Goal: Task Accomplishment & Management: Manage account settings

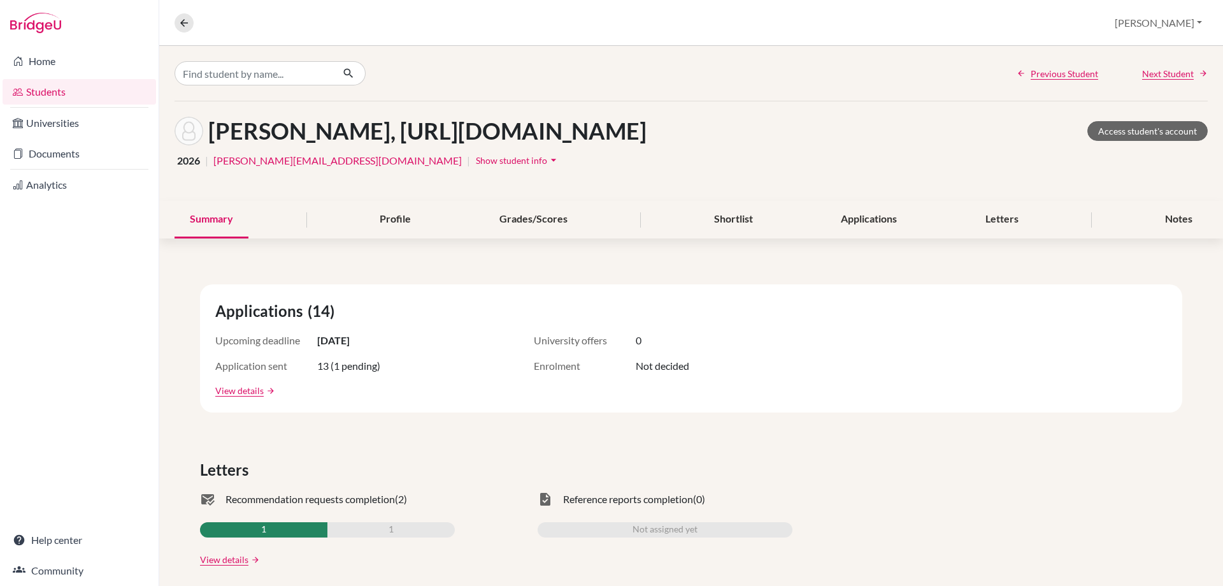
click at [476, 166] on span "Show student info" at bounding box center [511, 160] width 71 height 11
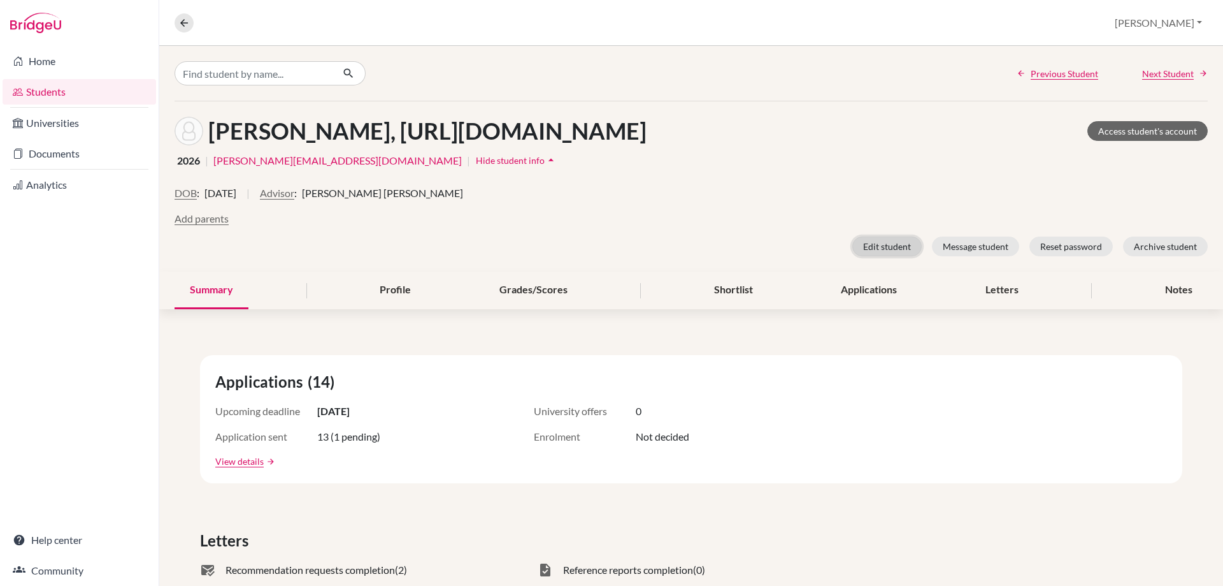
click at [890, 256] on button "Edit student" at bounding box center [887, 246] width 69 height 20
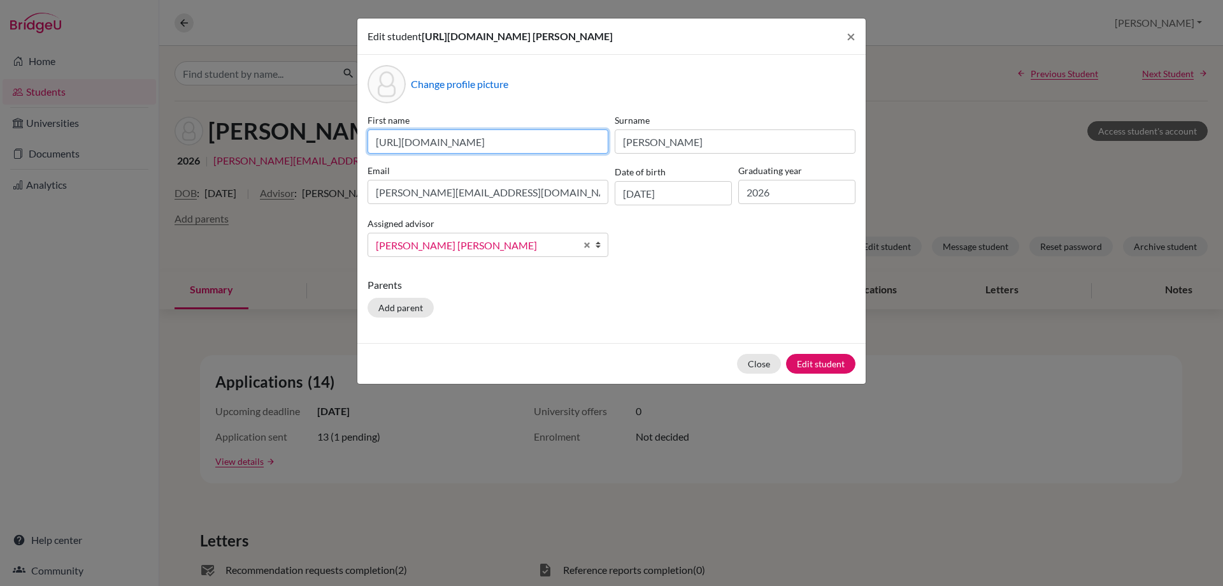
drag, startPoint x: 599, startPoint y: 158, endPoint x: 340, endPoint y: 148, distance: 259.5
click at [340, 148] on div "Edit student [URL][DOMAIN_NAME] [PERSON_NAME] × Change profile picture First na…" at bounding box center [611, 293] width 1223 height 586
type input "7"
type input "[PERSON_NAME] [PERSON_NAME]"
click at [809, 373] on button "Edit student" at bounding box center [820, 364] width 69 height 20
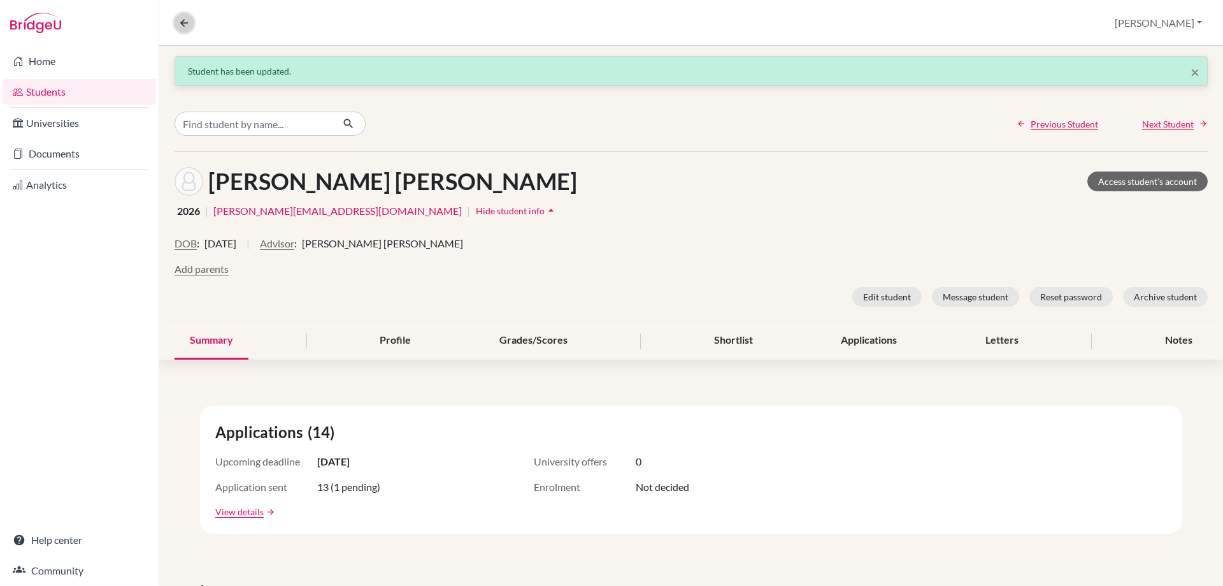
click at [182, 22] on icon at bounding box center [183, 22] width 11 height 11
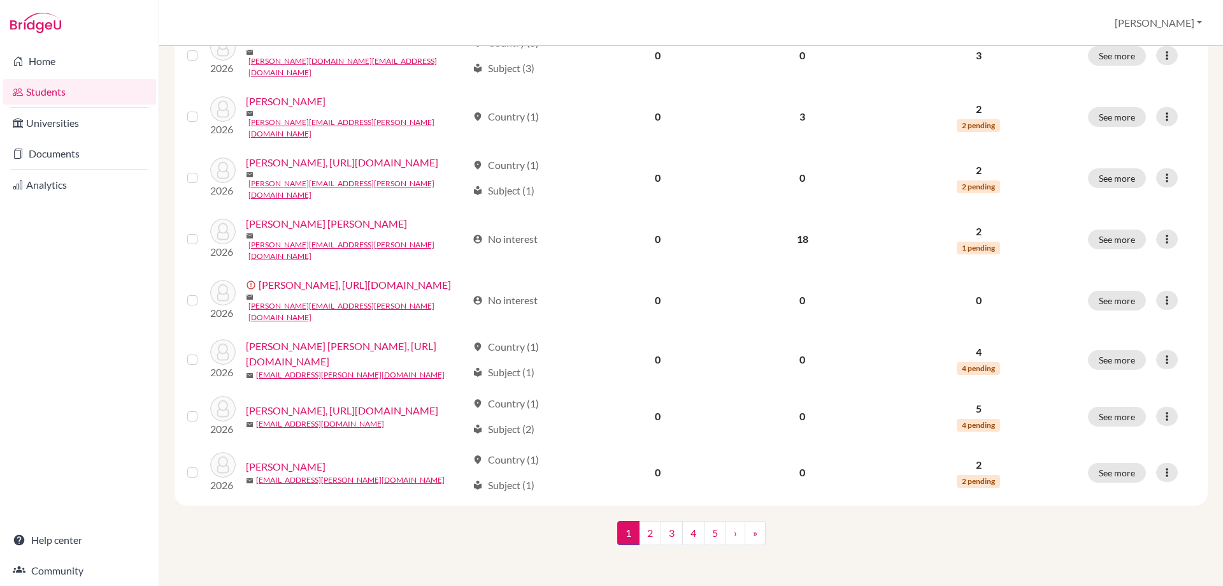
scroll to position [1179, 0]
click at [709, 529] on link "5" at bounding box center [715, 533] width 22 height 24
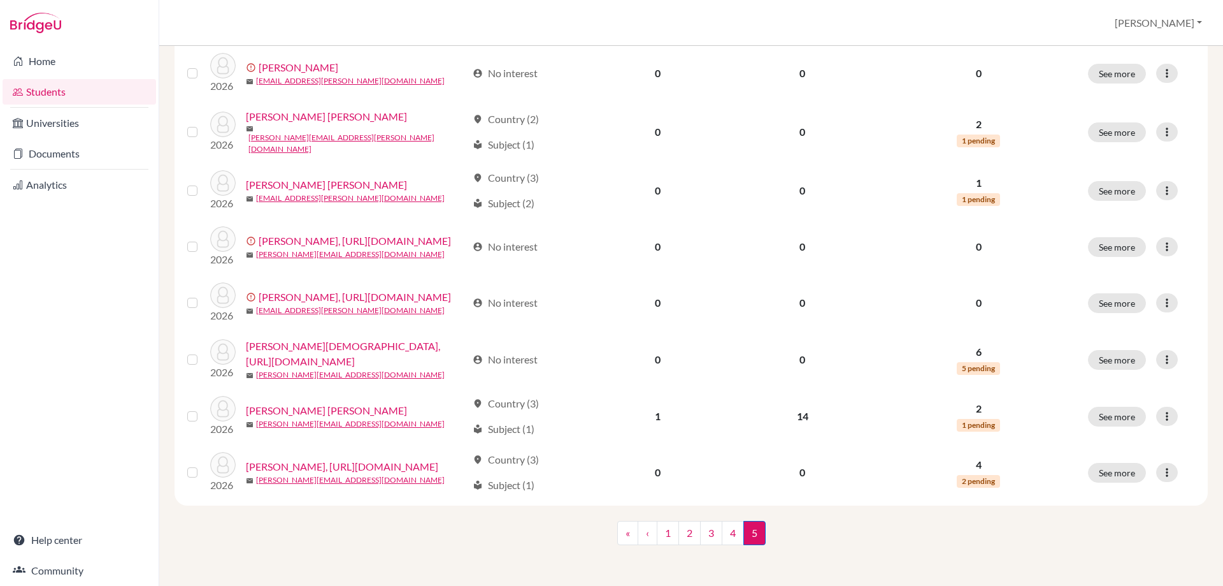
scroll to position [1237, 0]
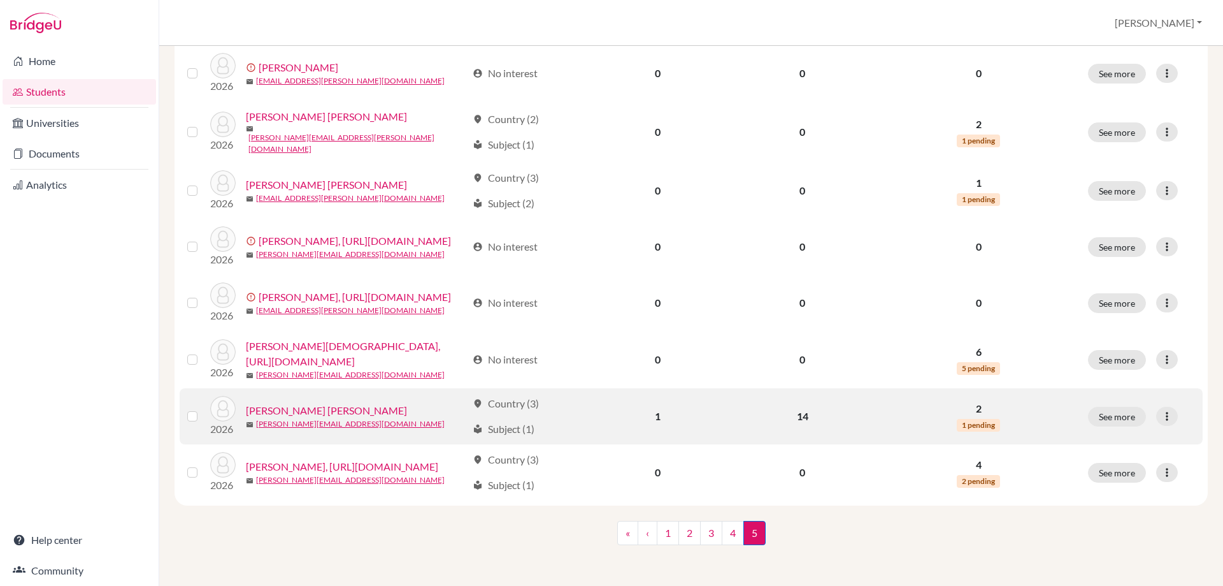
click at [543, 396] on div "location_on Country (3) local_library Subject (1)" at bounding box center [526, 416] width 107 height 41
click at [535, 421] on div "local_library Subject (1)" at bounding box center [504, 428] width 62 height 15
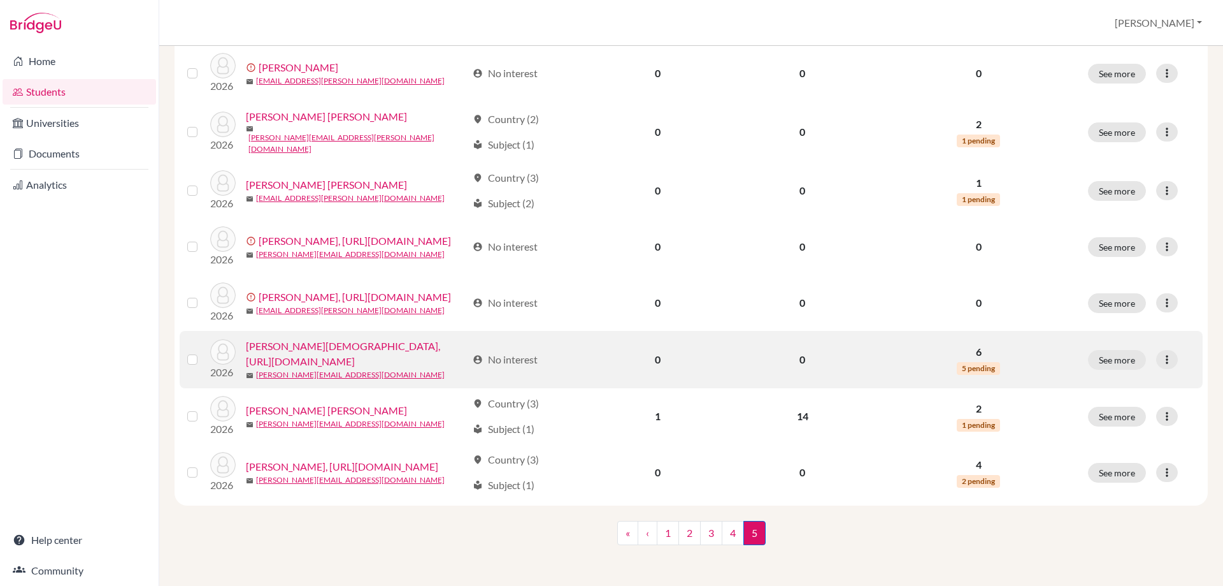
click at [301, 338] on link "[PERSON_NAME][DEMOGRAPHIC_DATA], [URL][DOMAIN_NAME]" at bounding box center [356, 353] width 221 height 31
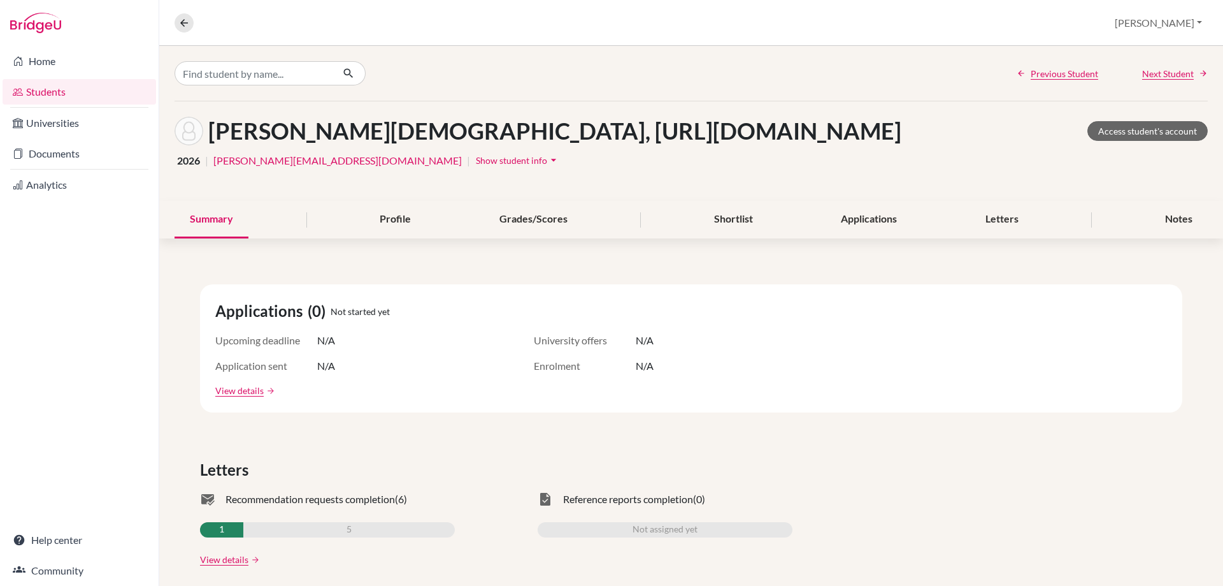
click at [476, 166] on span "Show student info" at bounding box center [511, 160] width 71 height 11
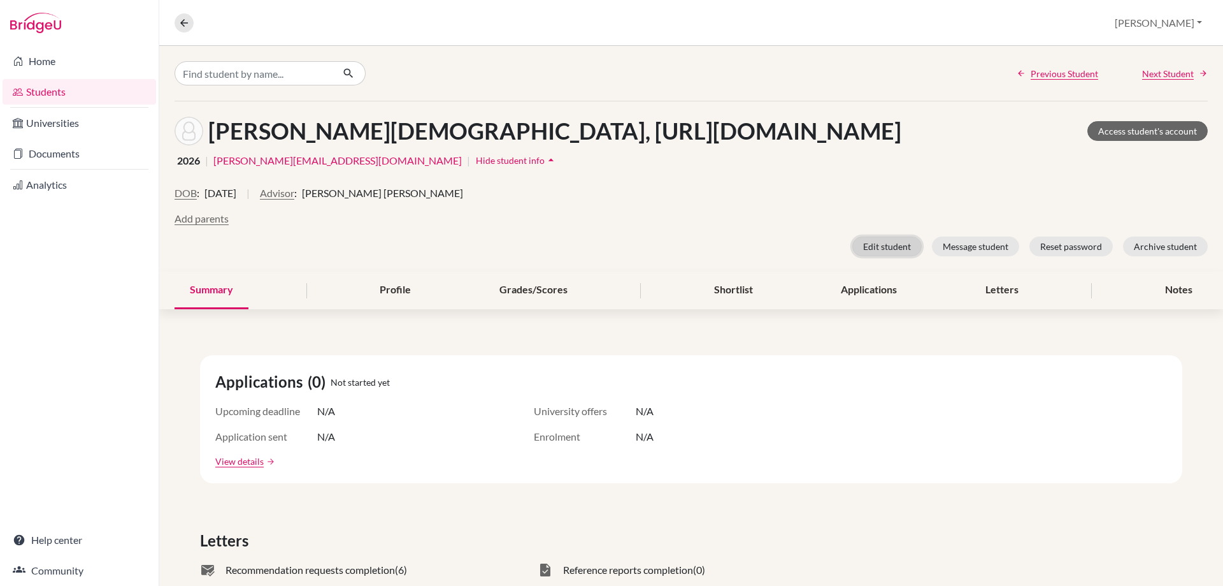
click at [873, 256] on button "Edit student" at bounding box center [887, 246] width 69 height 20
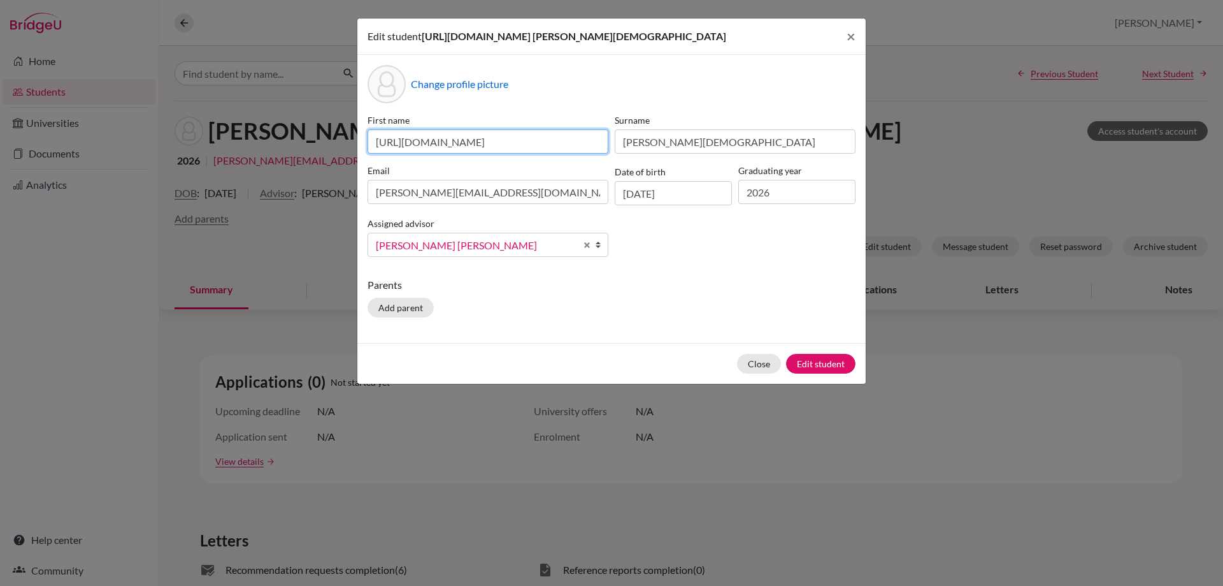
click at [432, 154] on input "[URL][DOMAIN_NAME]" at bounding box center [488, 141] width 241 height 24
type input "Sofia"
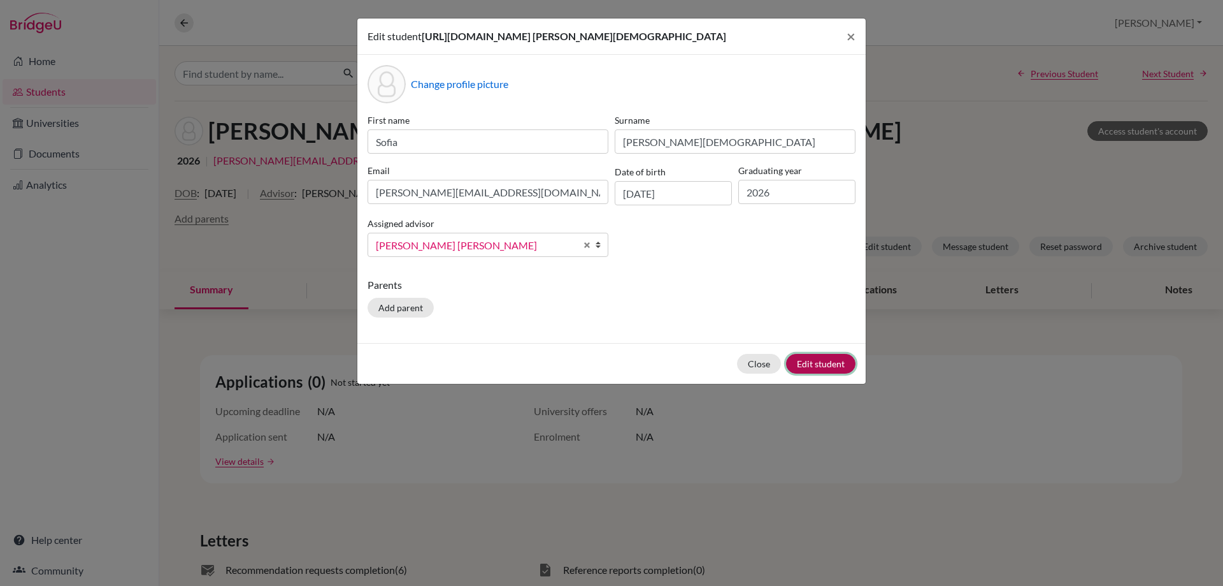
click at [835, 373] on button "Edit student" at bounding box center [820, 364] width 69 height 20
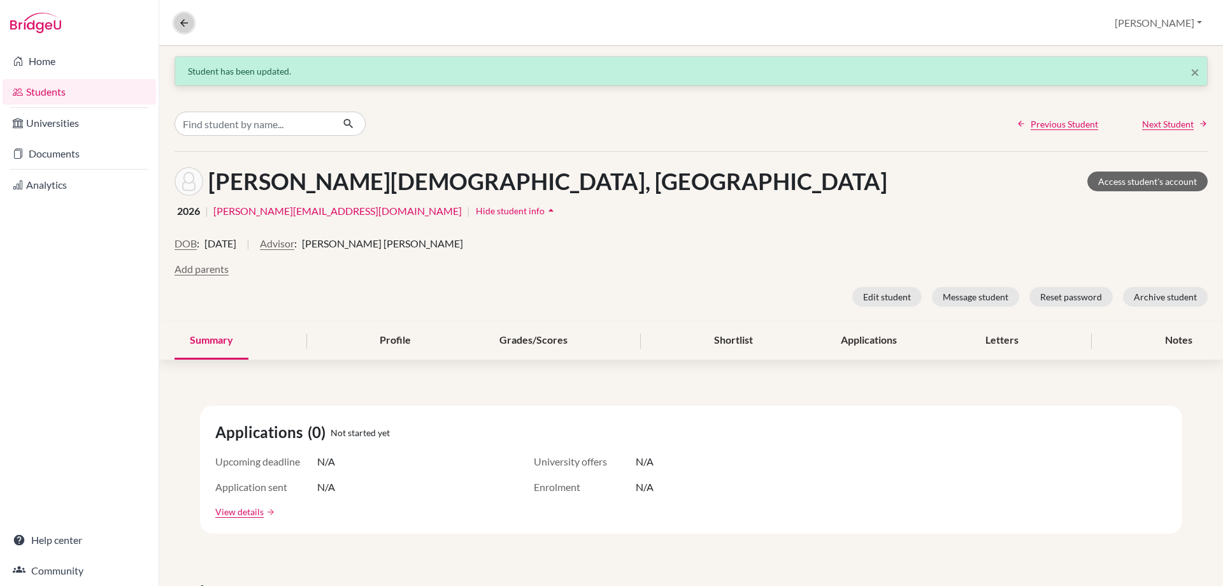
click at [187, 22] on icon at bounding box center [183, 22] width 11 height 11
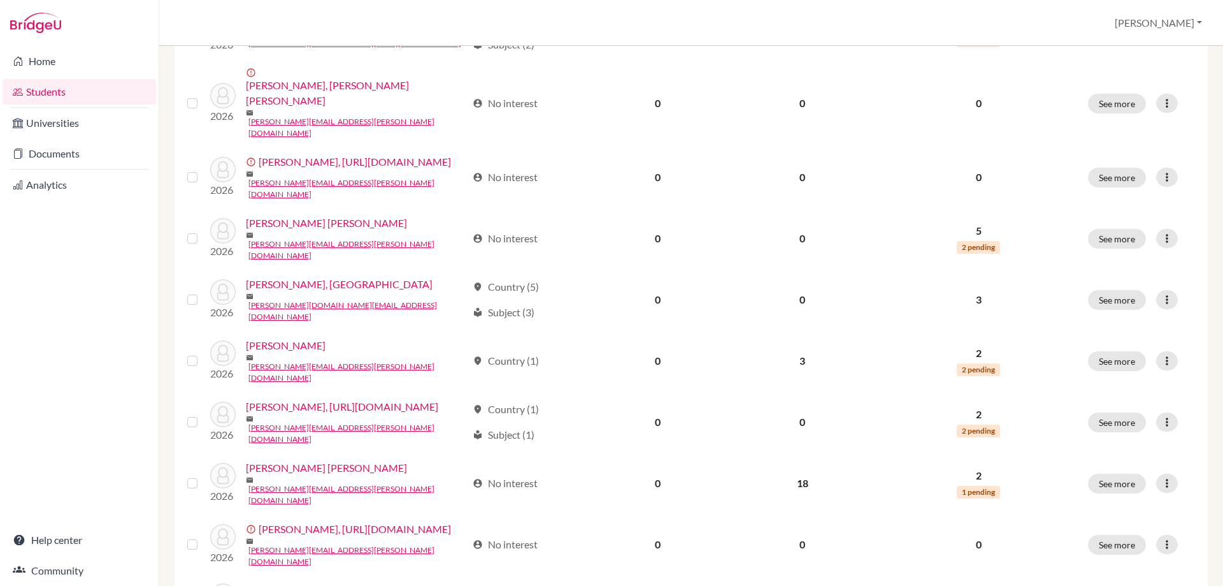
scroll to position [637, 0]
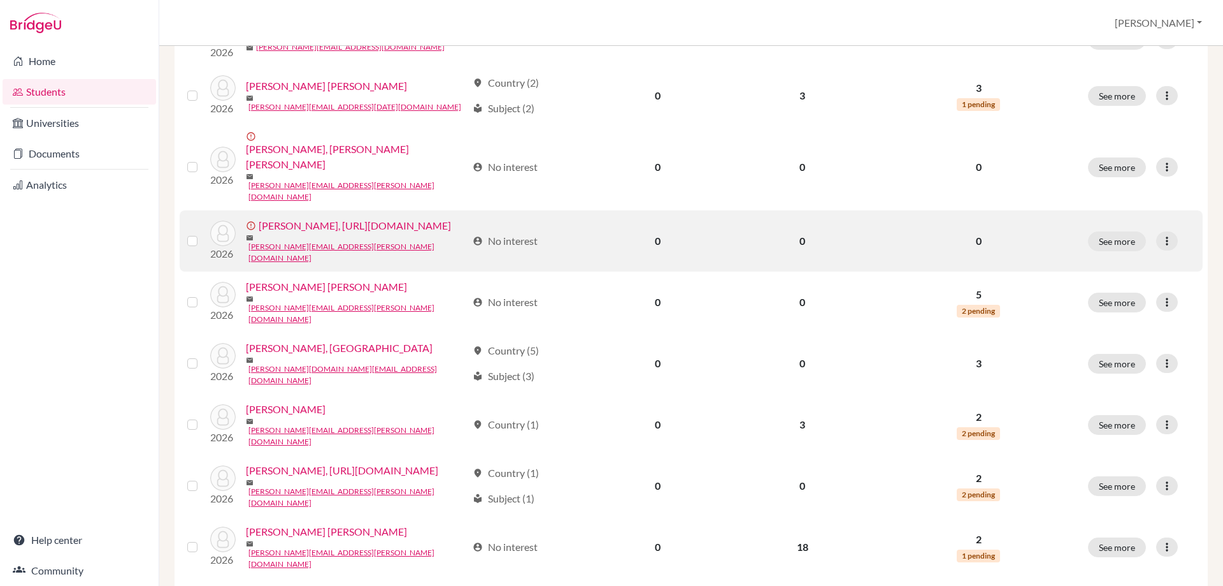
click at [259, 233] on link "[PERSON_NAME], [URL][DOMAIN_NAME]" at bounding box center [355, 225] width 192 height 15
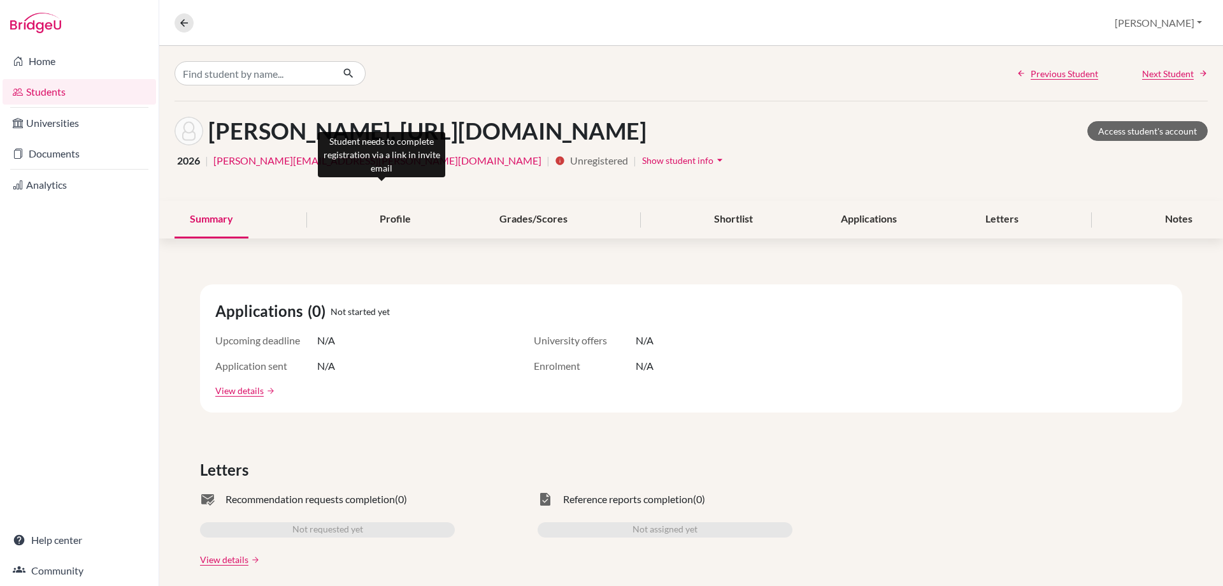
click at [555, 166] on icon "info" at bounding box center [560, 160] width 10 height 10
click at [396, 145] on h1 "[PERSON_NAME], [URL][DOMAIN_NAME]" at bounding box center [427, 130] width 438 height 27
click at [570, 168] on span "Unregistered" at bounding box center [599, 160] width 58 height 15
click at [642, 166] on span "Show student info" at bounding box center [677, 160] width 71 height 11
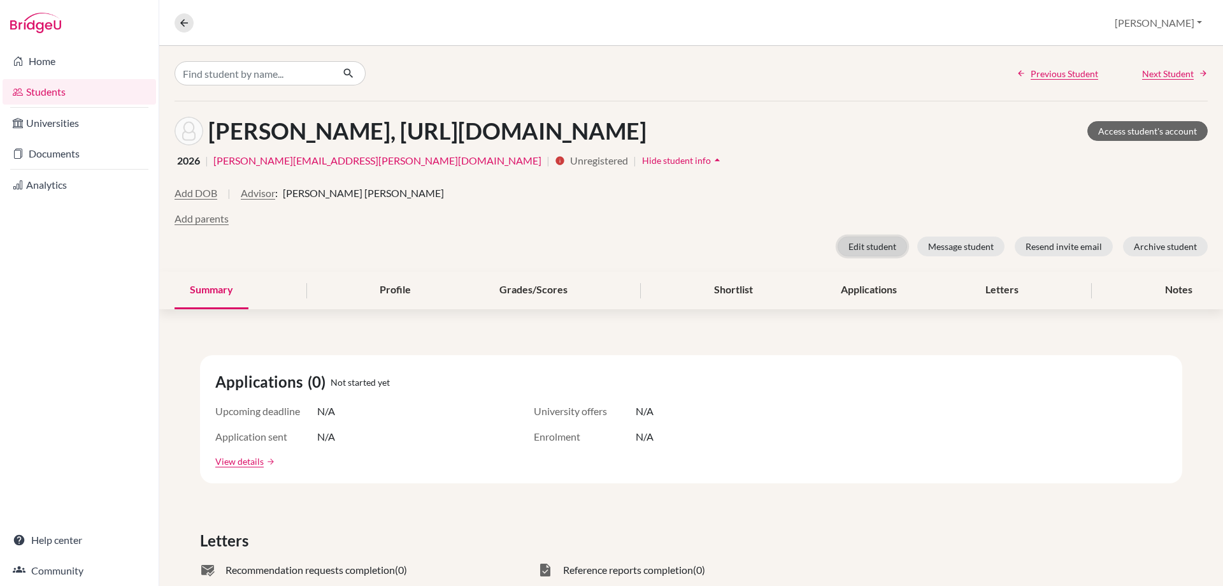
click at [868, 256] on button "Edit student" at bounding box center [872, 246] width 69 height 20
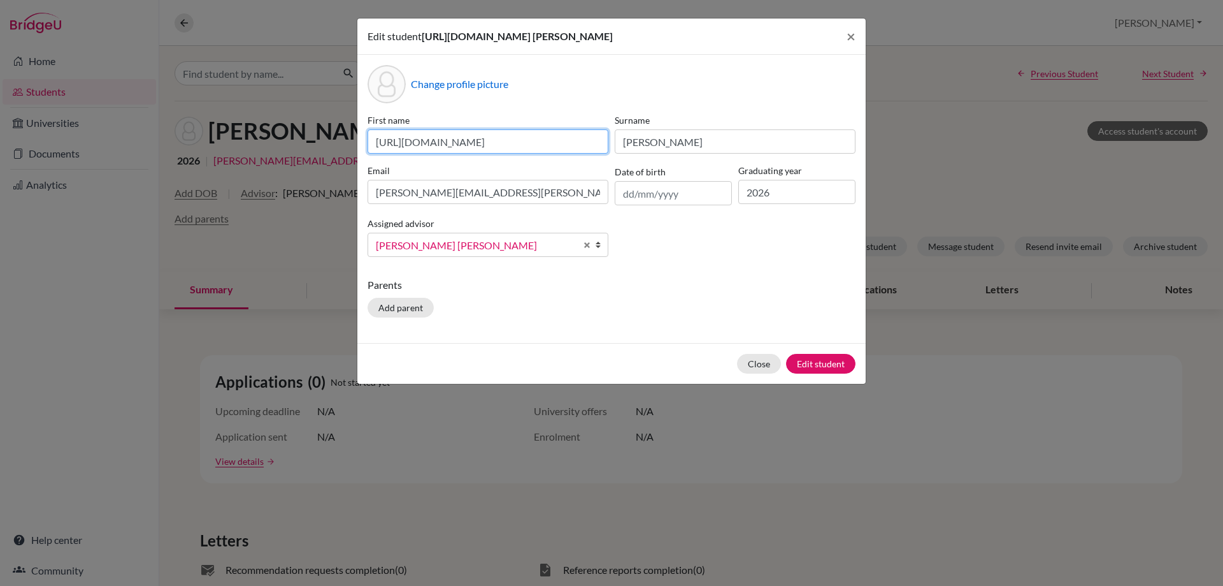
scroll to position [0, 125]
drag, startPoint x: 373, startPoint y: 140, endPoint x: 667, endPoint y: 143, distance: 293.8
click at [667, 143] on div "First name [URL][DOMAIN_NAME] Surname [PERSON_NAME] Email [PERSON_NAME][EMAIL_A…" at bounding box center [611, 190] width 494 height 154
type input "Josuah"
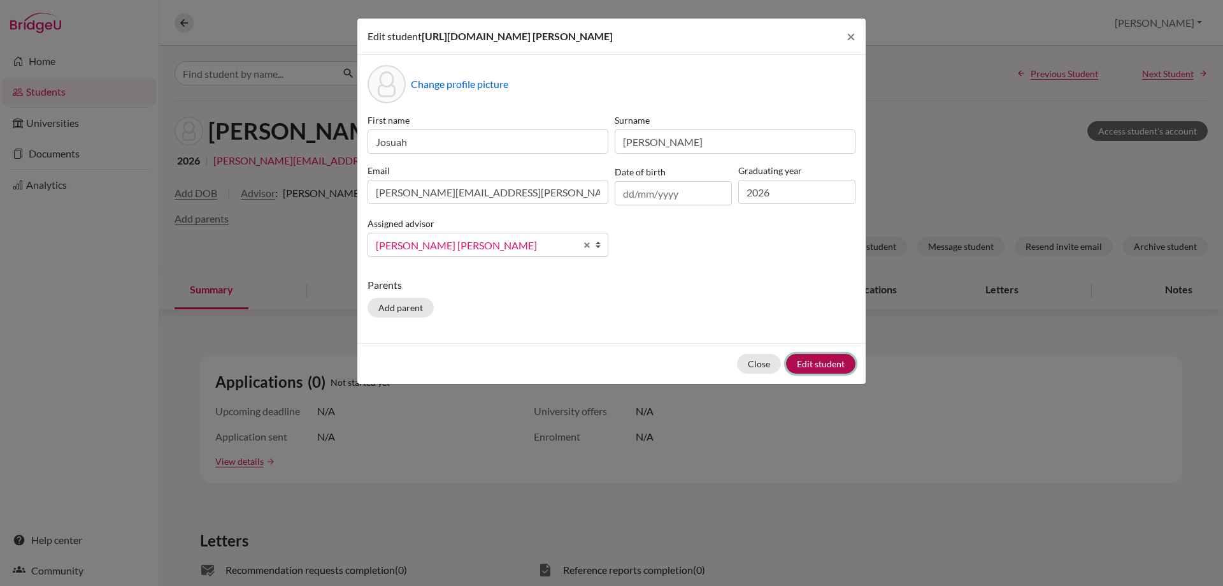
click at [843, 364] on button "Edit student" at bounding box center [820, 364] width 69 height 20
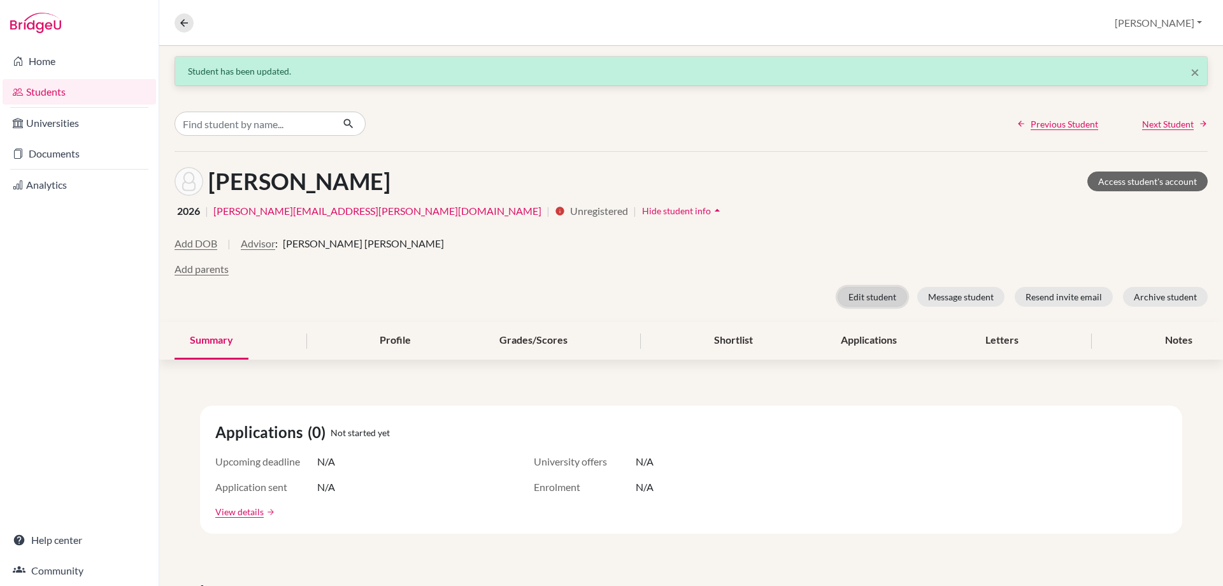
click at [860, 289] on button "Edit student" at bounding box center [872, 297] width 69 height 20
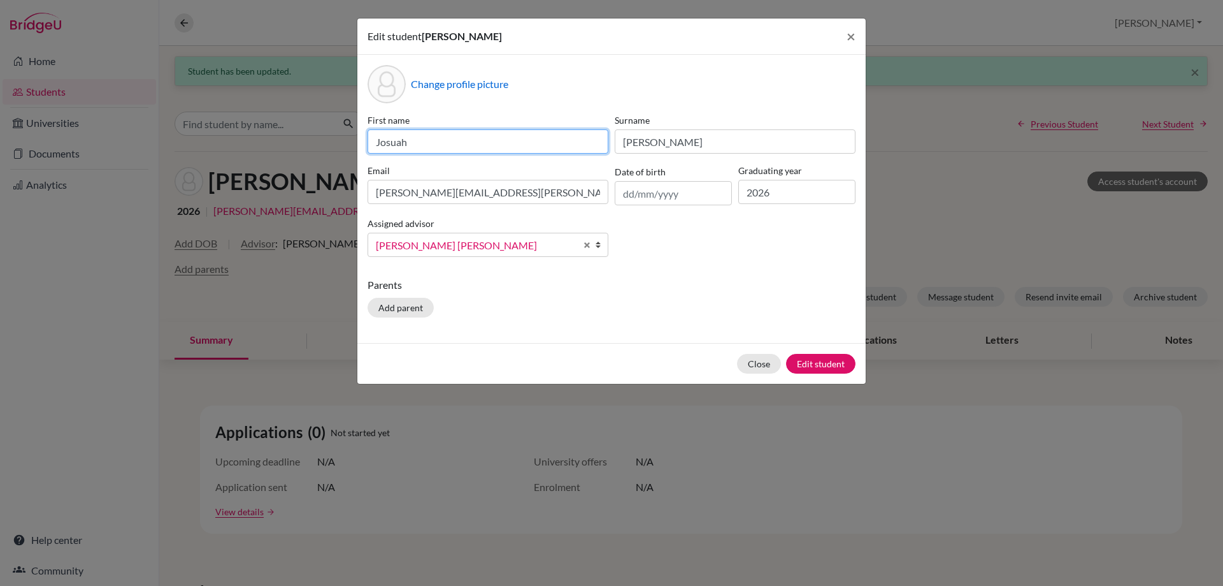
click at [428, 141] on input "Josuah" at bounding box center [488, 141] width 241 height 24
type input "[PERSON_NAME]"
click at [823, 363] on button "Edit student" at bounding box center [820, 364] width 69 height 20
